Goal: Information Seeking & Learning: Learn about a topic

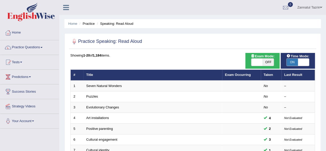
click at [39, 45] on link "Practice Questions" at bounding box center [29, 46] width 59 height 13
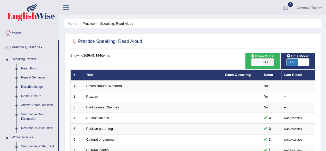
click at [31, 67] on link "Read Aloud" at bounding box center [38, 68] width 39 height 9
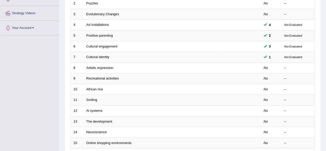
scroll to position [93, 0]
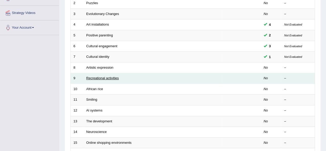
click at [102, 79] on link "Recreational activities" at bounding box center [102, 78] width 32 height 4
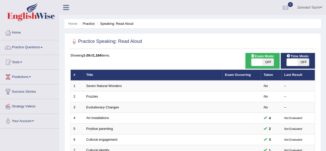
click at [301, 59] on span "OFF" at bounding box center [303, 62] width 11 height 7
checkbox input "true"
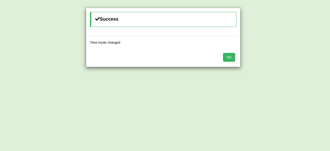
click at [231, 55] on button "OK" at bounding box center [229, 57] width 12 height 9
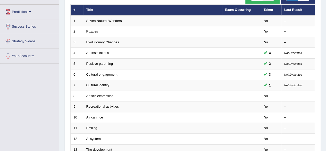
scroll to position [66, 0]
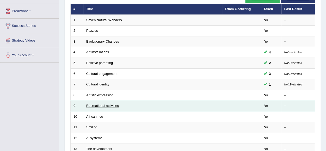
click at [103, 105] on link "Recreational activities" at bounding box center [102, 106] width 32 height 4
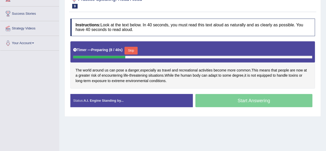
scroll to position [78, 0]
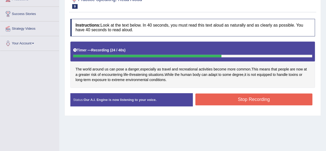
click at [251, 96] on button "Stop Recording" at bounding box center [253, 99] width 117 height 12
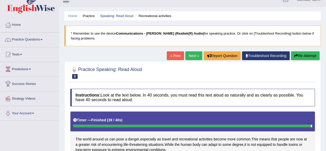
scroll to position [7, 0]
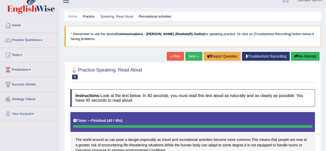
click at [268, 58] on link "Troubleshoot Recording" at bounding box center [266, 56] width 48 height 9
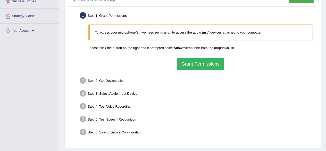
scroll to position [91, 0]
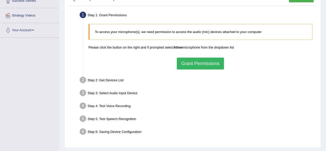
click at [198, 65] on button "Grant Permissions" at bounding box center [200, 63] width 47 height 12
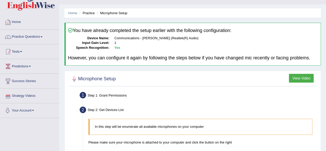
scroll to position [0, 0]
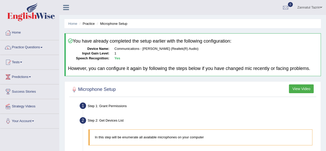
click at [34, 47] on link "Practice Questions" at bounding box center [29, 46] width 59 height 13
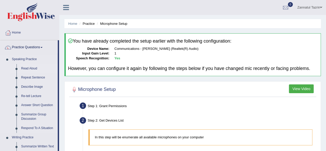
click at [32, 68] on link "Read Aloud" at bounding box center [38, 68] width 39 height 9
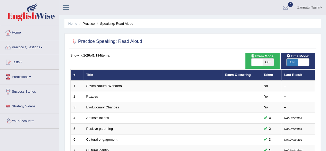
click at [28, 120] on link "Your Account" at bounding box center [29, 120] width 59 height 13
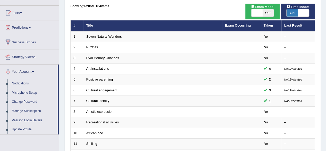
scroll to position [49, 0]
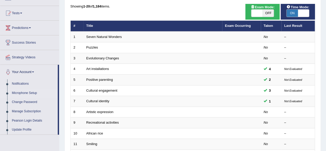
click at [33, 93] on link "Microphone Setup" at bounding box center [34, 92] width 48 height 9
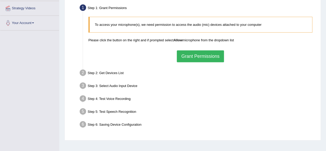
scroll to position [104, 0]
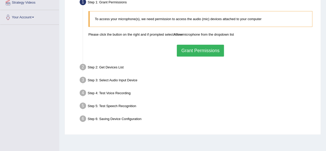
click at [201, 48] on button "Grant Permissions" at bounding box center [200, 51] width 47 height 12
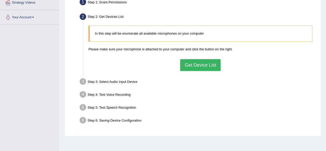
click at [199, 66] on button "Get Device List" at bounding box center [200, 65] width 40 height 12
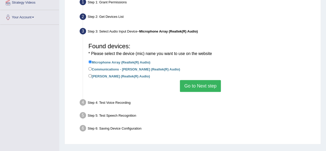
click at [198, 88] on button "Go to Next step" at bounding box center [200, 86] width 41 height 12
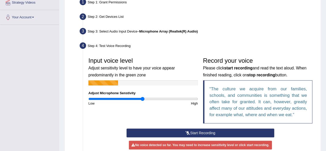
click at [197, 132] on button "Start Recording" at bounding box center [201, 132] width 148 height 9
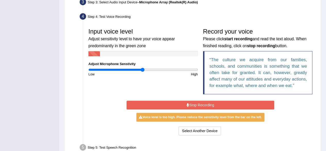
scroll to position [136, 0]
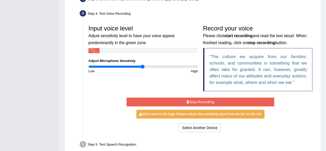
click at [204, 100] on button "Stop Recording" at bounding box center [201, 101] width 148 height 9
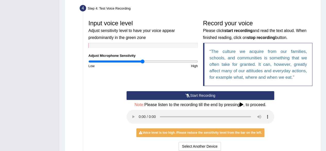
scroll to position [142, 0]
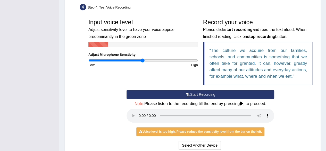
click at [199, 95] on button "Start Recording" at bounding box center [201, 94] width 148 height 9
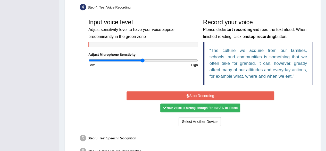
click at [205, 96] on button "Stop Recording" at bounding box center [201, 95] width 148 height 9
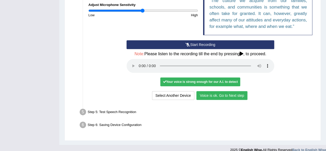
scroll to position [197, 0]
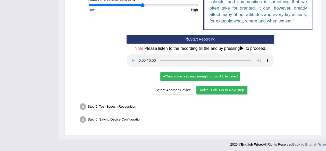
click at [218, 91] on button "Voice is ok. Go to Next step" at bounding box center [221, 90] width 51 height 9
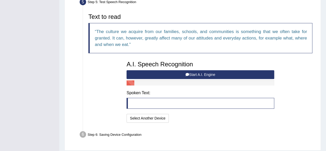
scroll to position [161, 0]
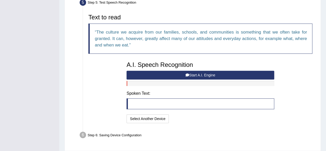
click at [200, 74] on button "Start A.I. Engine" at bounding box center [201, 75] width 148 height 9
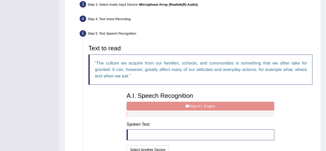
scroll to position [130, 0]
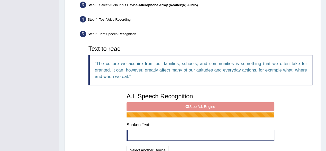
click at [208, 105] on div "A.I. Speech Recognition Start A.I. Engine Stop A.I. Engine Note: Please listen …" at bounding box center [200, 122] width 153 height 65
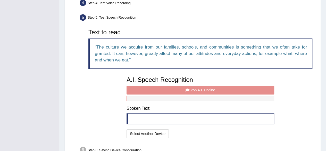
scroll to position [146, 0]
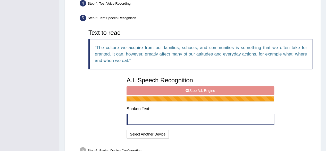
click at [202, 90] on div "A.I. Speech Recognition Start A.I. Engine Stop A.I. Engine Note: Please listen …" at bounding box center [200, 106] width 153 height 65
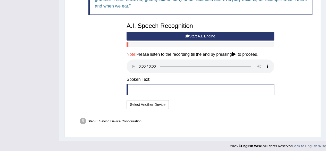
scroll to position [202, 0]
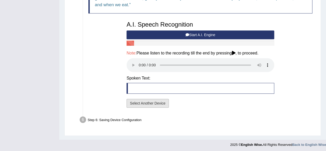
click at [145, 103] on button "Select Another Device" at bounding box center [148, 103] width 42 height 9
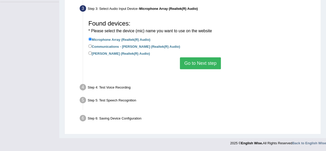
scroll to position [120, 0]
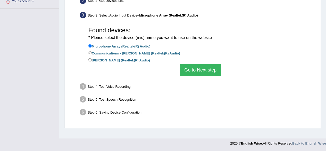
click at [90, 52] on input "Communications - Jack Mic (Realtek(R) Audio)" at bounding box center [89, 52] width 3 height 3
radio input "true"
click at [197, 71] on button "Go to Next step" at bounding box center [200, 70] width 41 height 12
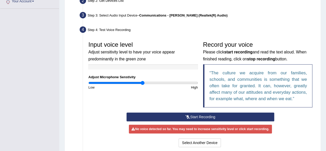
click at [167, 105] on div "Input voice level Adjust sensitivity level to have your voice appear predominan…" at bounding box center [200, 76] width 229 height 74
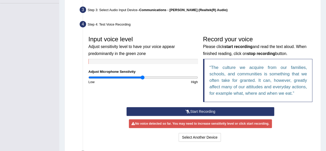
scroll to position [125, 0]
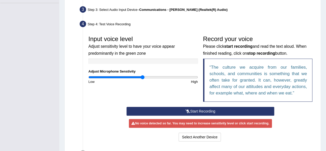
click at [203, 111] on button "Start Recording" at bounding box center [201, 111] width 148 height 9
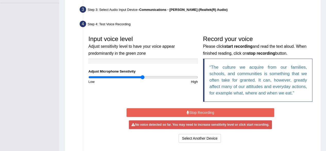
click at [206, 110] on button "Stop Recording" at bounding box center [201, 112] width 148 height 9
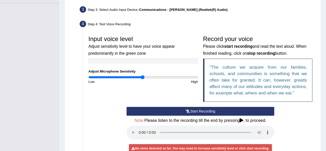
click at [215, 109] on button "Start Recording" at bounding box center [201, 111] width 148 height 9
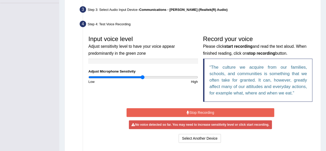
click at [215, 109] on button "Stop Recording" at bounding box center [201, 112] width 148 height 9
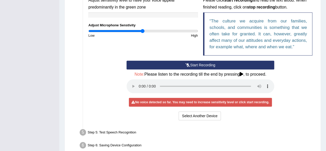
scroll to position [172, 0]
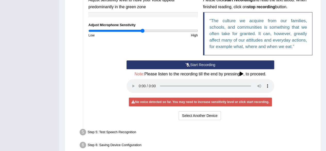
click at [198, 67] on button "Start Recording" at bounding box center [201, 64] width 148 height 9
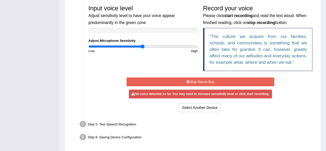
scroll to position [157, 0]
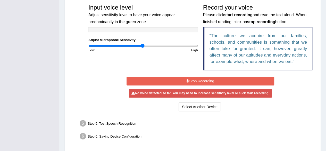
click at [203, 80] on button "Stop Recording" at bounding box center [201, 81] width 148 height 9
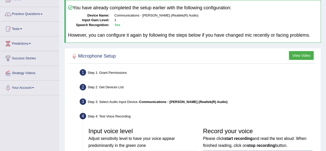
scroll to position [27, 0]
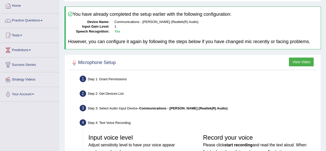
click at [106, 92] on div "Step 2: Get Devices List" at bounding box center [197, 94] width 241 height 11
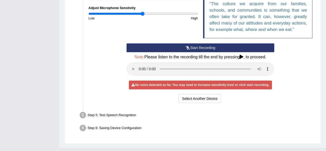
scroll to position [188, 0]
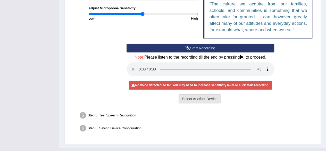
click at [201, 98] on button "Select Another Device" at bounding box center [200, 98] width 42 height 9
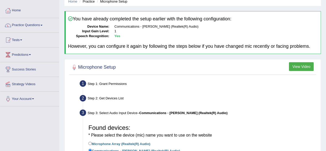
scroll to position [0, 0]
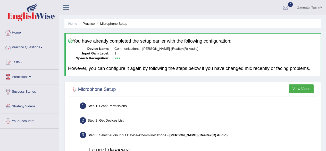
click at [31, 46] on link "Practice Questions" at bounding box center [29, 46] width 59 height 13
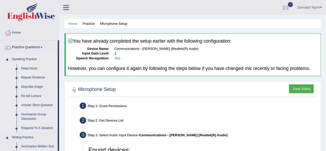
click at [29, 68] on link "Read Aloud" at bounding box center [38, 68] width 39 height 9
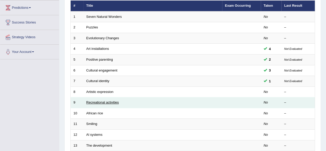
click at [99, 103] on link "Recreational activities" at bounding box center [102, 102] width 32 height 4
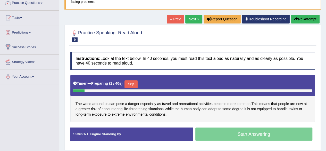
scroll to position [66, 0]
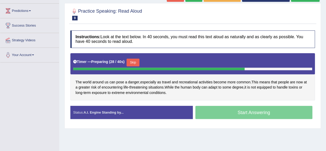
click at [214, 130] on div "Home Practice Speaking: Read Aloud Recreational activities * Remember to use th…" at bounding box center [192, 63] width 267 height 258
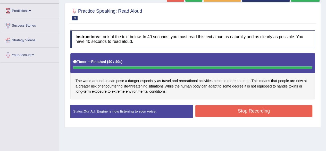
click at [255, 110] on button "Stop Recording" at bounding box center [253, 111] width 117 height 12
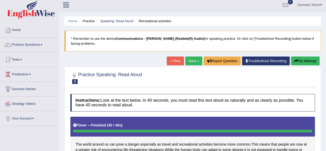
scroll to position [0, 0]
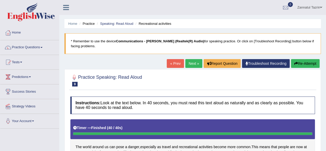
click at [271, 65] on link "Troubleshoot Recording" at bounding box center [266, 63] width 48 height 9
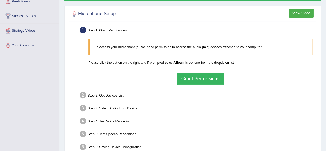
scroll to position [86, 0]
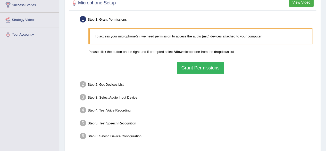
click at [207, 65] on button "Grant Permissions" at bounding box center [200, 68] width 47 height 12
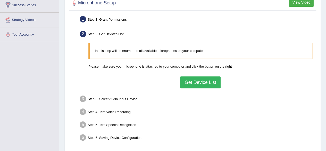
click at [203, 80] on button "Get Device List" at bounding box center [200, 82] width 40 height 12
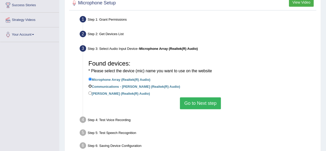
click at [89, 84] on input "Communications - [PERSON_NAME] (Realtek(R) Audio)" at bounding box center [89, 85] width 3 height 3
radio input "true"
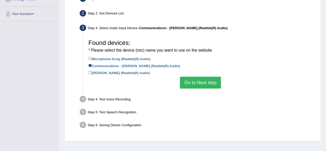
scroll to position [107, 0]
click at [208, 86] on button "Go to Next step" at bounding box center [200, 82] width 41 height 12
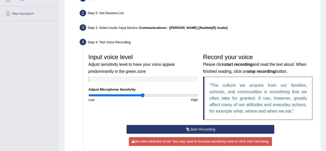
click at [200, 128] on button "Start Recording" at bounding box center [201, 129] width 148 height 9
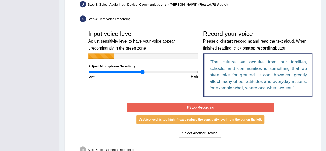
scroll to position [131, 0]
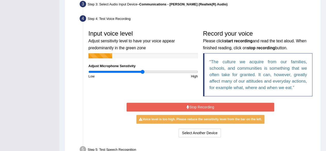
click at [200, 105] on button "Stop Recording" at bounding box center [201, 107] width 148 height 9
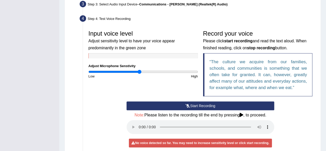
click at [139, 71] on input "range" at bounding box center [143, 72] width 110 height 4
type input "0.84"
click at [134, 71] on input "range" at bounding box center [143, 72] width 110 height 4
click at [204, 106] on button "Start Recording" at bounding box center [201, 105] width 148 height 9
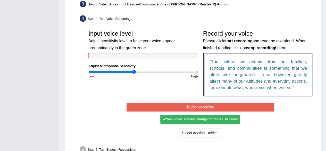
click at [205, 107] on button "Stop Recording" at bounding box center [201, 107] width 148 height 9
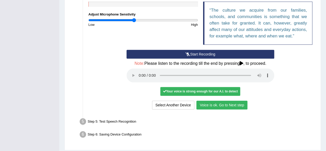
scroll to position [185, 0]
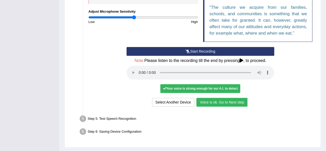
click at [226, 101] on button "Voice is ok. Go to Next step" at bounding box center [221, 102] width 51 height 9
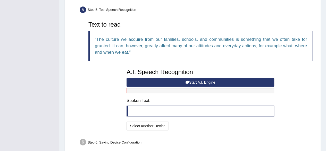
scroll to position [156, 0]
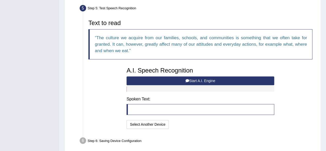
click at [199, 82] on button "Start A.I. Engine" at bounding box center [201, 80] width 148 height 9
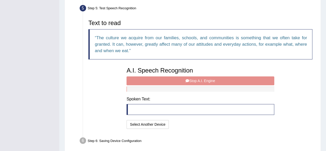
click at [197, 78] on div "A.I. Speech Recognition Start A.I. Engine Stop A.I. Engine Note: Please listen …" at bounding box center [200, 96] width 153 height 65
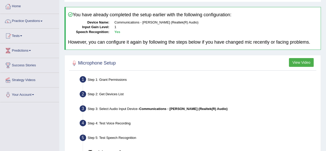
scroll to position [0, 0]
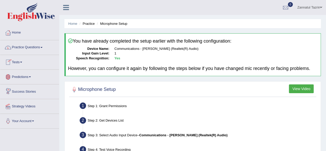
click at [39, 49] on link "Practice Questions" at bounding box center [29, 46] width 59 height 13
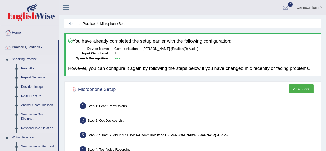
click at [30, 68] on link "Read Aloud" at bounding box center [38, 68] width 39 height 9
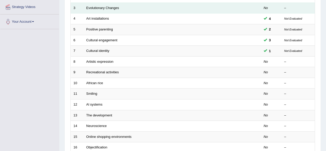
scroll to position [107, 0]
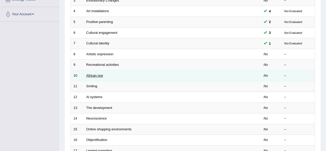
click at [94, 75] on link "African rice" at bounding box center [94, 75] width 17 height 4
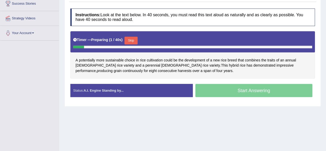
scroll to position [88, 0]
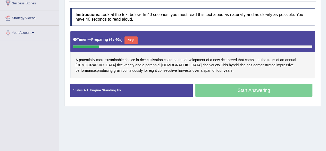
click at [131, 91] on div "Status: A.I. Engine Standing by..." at bounding box center [131, 90] width 122 height 13
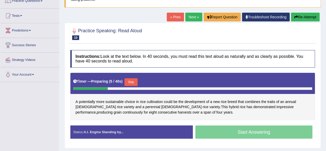
scroll to position [46, 0]
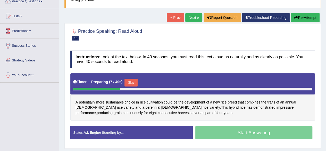
click at [130, 81] on button "Skip" at bounding box center [130, 83] width 13 height 8
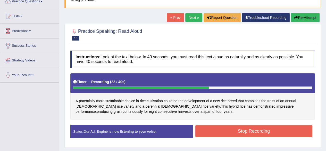
click at [257, 133] on button "Stop Recording" at bounding box center [253, 131] width 117 height 12
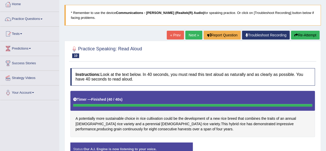
scroll to position [28, 0]
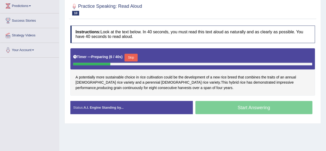
scroll to position [71, 0]
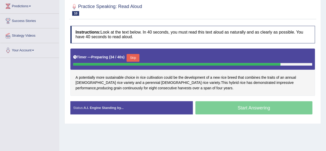
click at [137, 58] on button "Skip" at bounding box center [133, 58] width 13 height 8
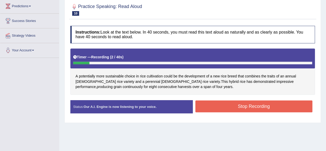
click at [271, 108] on button "Stop Recording" at bounding box center [253, 106] width 117 height 12
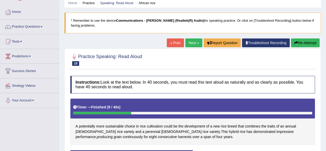
scroll to position [0, 0]
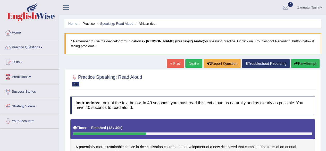
click at [321, 7] on span at bounding box center [321, 7] width 2 height 3
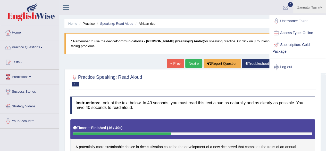
click at [288, 67] on link "Log out" at bounding box center [298, 67] width 56 height 12
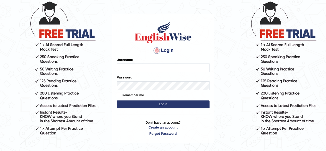
scroll to position [35, 0]
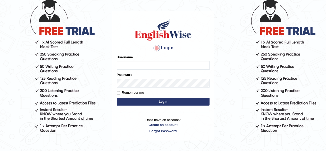
click at [128, 66] on input "Username" at bounding box center [163, 65] width 93 height 9
type input "Tazrin"
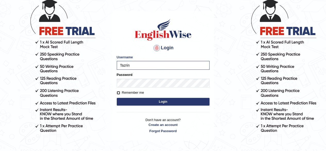
click at [119, 92] on input "Remember me" at bounding box center [118, 92] width 3 height 3
checkbox input "true"
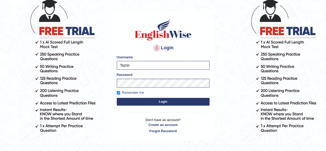
click at [167, 102] on button "Login" at bounding box center [163, 102] width 93 height 8
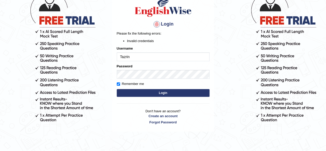
scroll to position [45, 0]
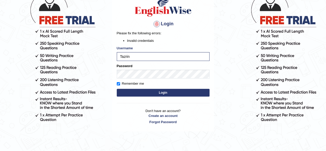
click at [162, 93] on button "Login" at bounding box center [163, 93] width 93 height 8
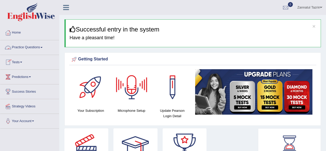
click at [30, 47] on link "Practice Questions" at bounding box center [29, 46] width 59 height 13
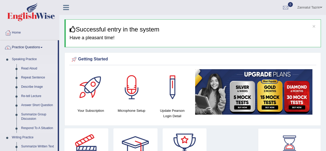
click at [31, 69] on link "Read Aloud" at bounding box center [38, 68] width 39 height 9
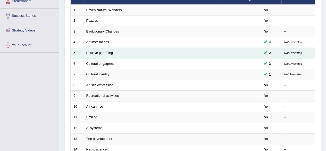
scroll to position [86, 0]
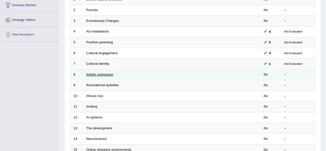
click at [94, 72] on link "Artistic expression" at bounding box center [99, 74] width 27 height 4
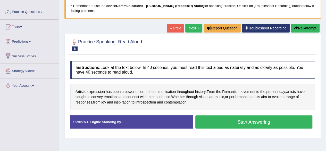
scroll to position [35, 0]
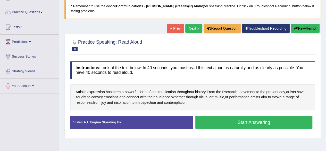
click at [252, 122] on button "Start Answering" at bounding box center [253, 121] width 117 height 13
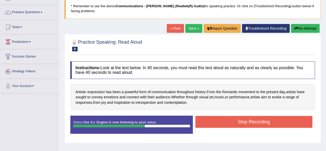
click at [254, 121] on button "Stop Recording" at bounding box center [253, 122] width 117 height 12
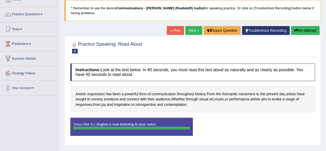
scroll to position [59, 0]
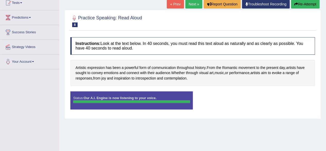
click at [224, 107] on div "Status: Our A.I. Engine is now listening to your voice. Start Answering Stop Re…" at bounding box center [192, 102] width 245 height 23
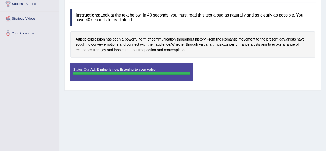
scroll to position [87, 0]
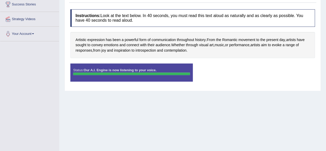
click at [174, 68] on div "Status: Our A.I. Engine is now listening to your voice." at bounding box center [131, 72] width 122 height 18
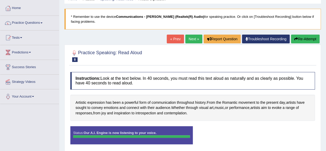
scroll to position [25, 0]
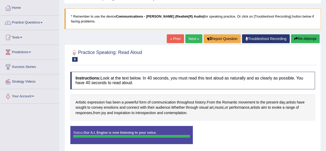
click at [23, 22] on link "Practice Questions" at bounding box center [29, 21] width 59 height 13
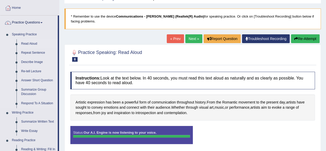
click at [26, 43] on link "Read Aloud" at bounding box center [38, 43] width 39 height 9
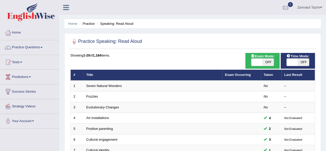
click at [213, 9] on ul "Zannatul Tazrin Toggle navigation Username: Tazrin Access Type: Online Subscrip…" at bounding box center [232, 7] width 187 height 15
click at [311, 9] on link "Zannatul Tazrin" at bounding box center [309, 6] width 33 height 13
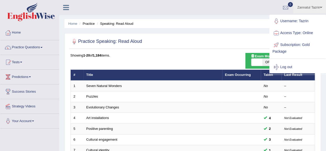
click at [223, 3] on ul "Zannatul Tazrin Toggle navigation Username: Tazrin Access Type: Online Subscrip…" at bounding box center [232, 7] width 187 height 15
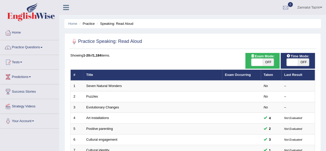
click at [43, 46] on link "Practice Questions" at bounding box center [29, 46] width 59 height 13
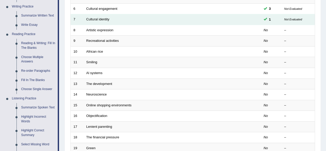
scroll to position [131, 0]
